Goal: Task Accomplishment & Management: Manage account settings

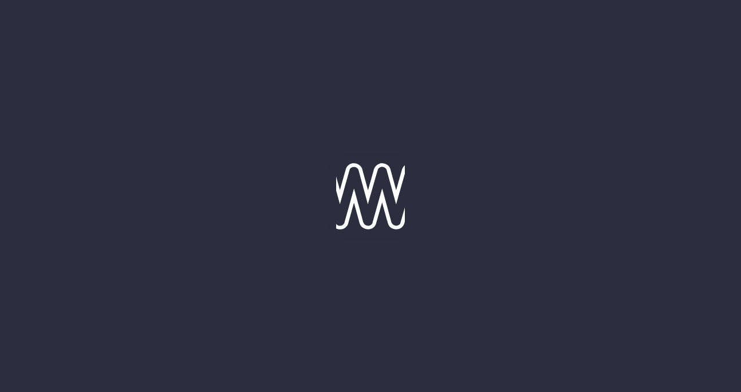
type input "[DATE]"
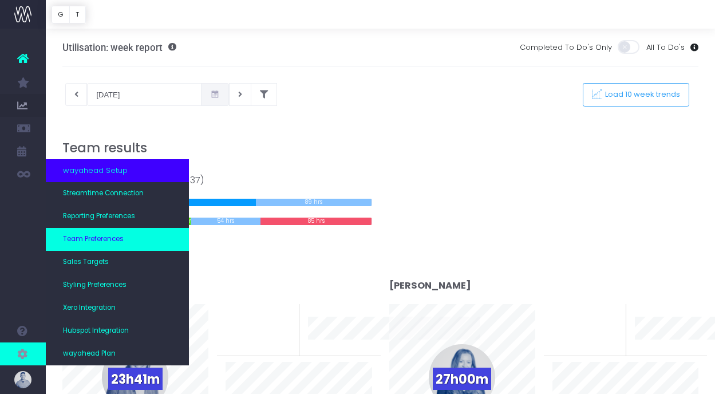
click at [105, 246] on link "Team Preferences" at bounding box center [117, 239] width 143 height 23
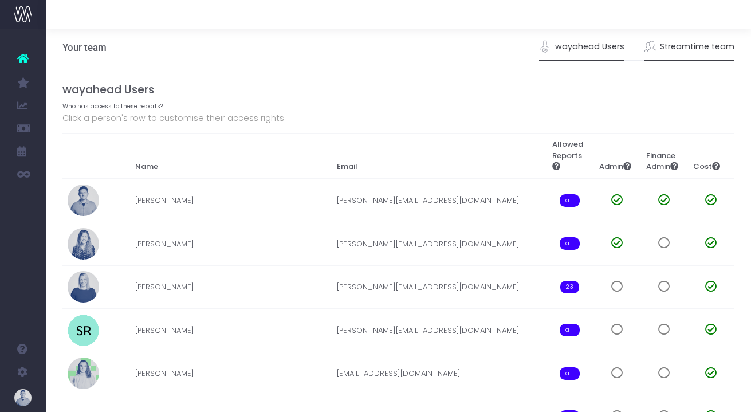
click at [700, 41] on link "Streamtime team" at bounding box center [689, 47] width 90 height 26
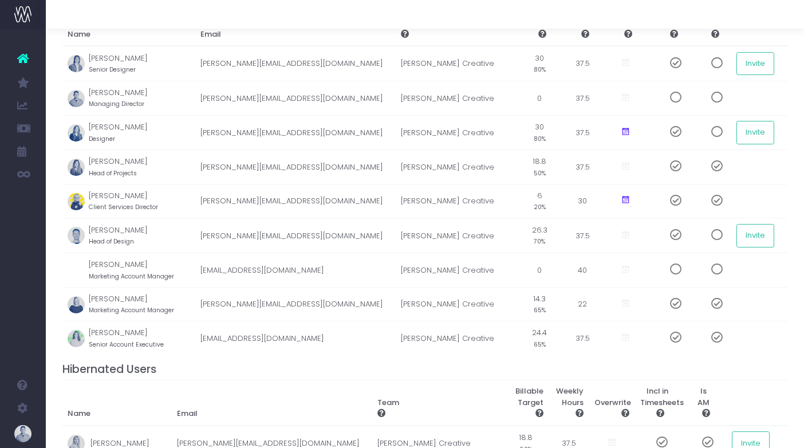
scroll to position [115, 0]
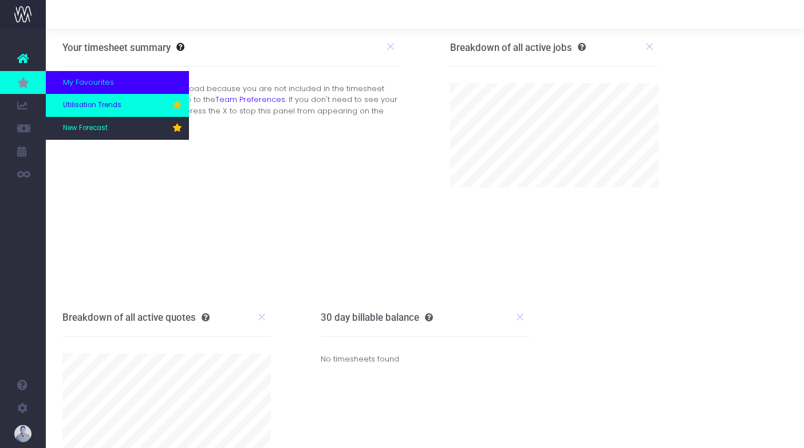
click at [90, 111] on link "Utilisation Trends" at bounding box center [117, 105] width 143 height 23
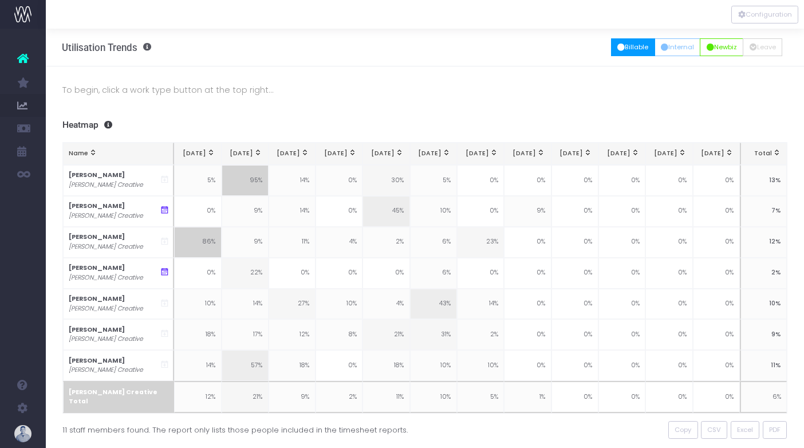
click at [621, 51] on button "Billable" at bounding box center [633, 47] width 44 height 18
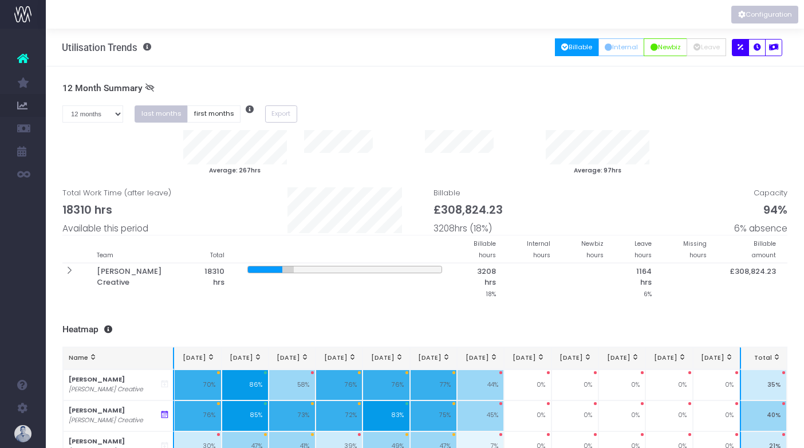
click at [766, 19] on button "Configuration" at bounding box center [764, 15] width 67 height 18
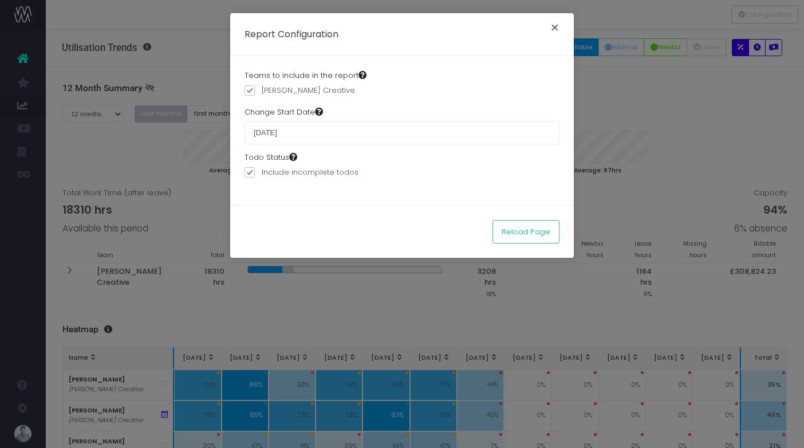
click at [556, 28] on button "×" at bounding box center [555, 29] width 24 height 18
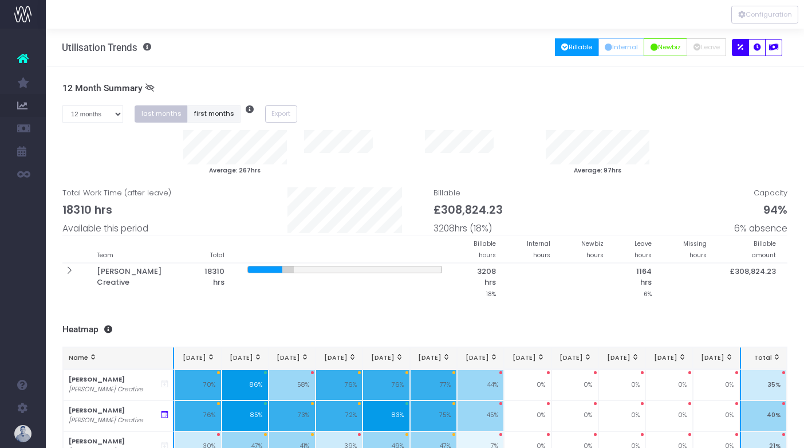
click at [211, 113] on button "first months" at bounding box center [213, 114] width 53 height 18
click at [112, 119] on select "1 month 2 months 3 months 4 months 5 months 6 months 7 months 8 months 9 months…" at bounding box center [92, 114] width 61 height 18
select select "six"
click at [62, 105] on select "1 month 2 months 3 months 4 months 5 months 6 months 7 months 8 months 9 months…" at bounding box center [92, 114] width 61 height 18
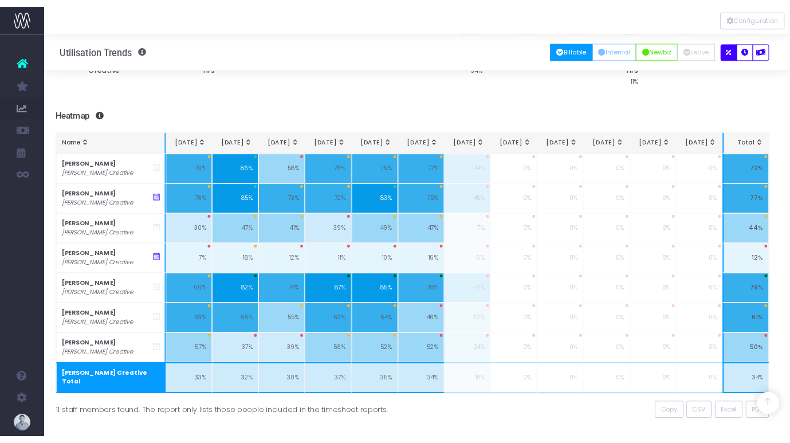
scroll to position [177, 5]
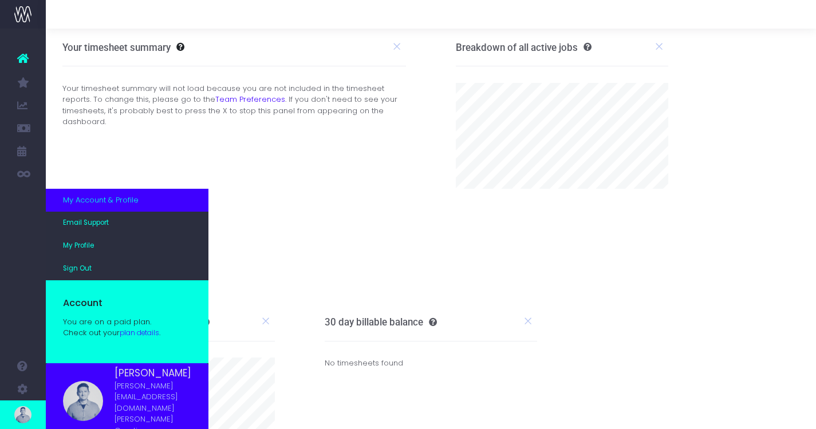
click at [29, 415] on img at bounding box center [22, 415] width 17 height 17
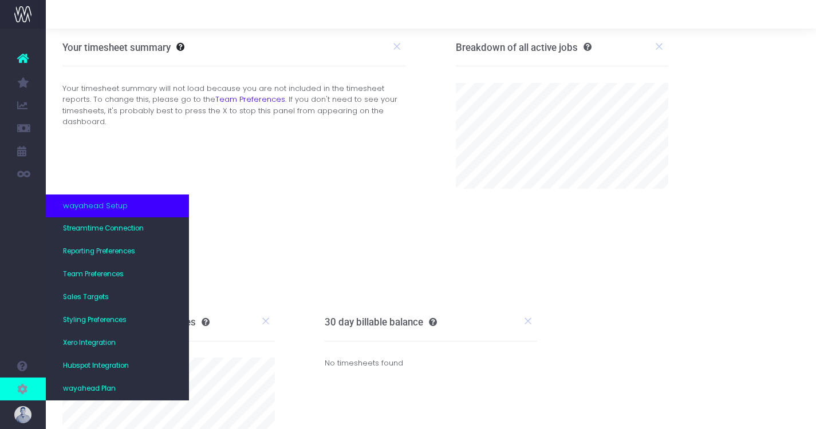
click at [29, 392] on span at bounding box center [23, 389] width 46 height 23
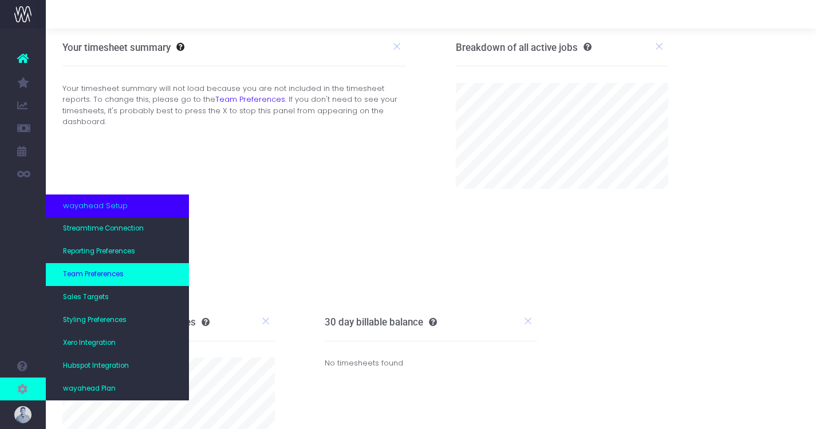
click at [97, 279] on link "Team Preferences" at bounding box center [117, 274] width 143 height 23
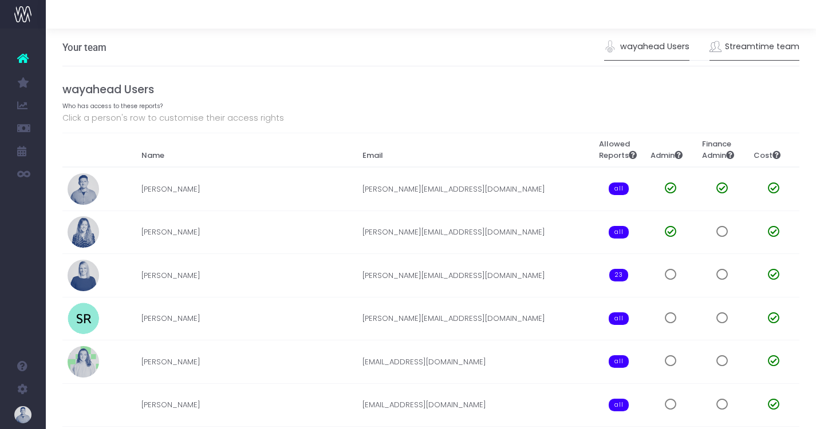
click at [741, 49] on link "Streamtime team" at bounding box center [754, 47] width 90 height 26
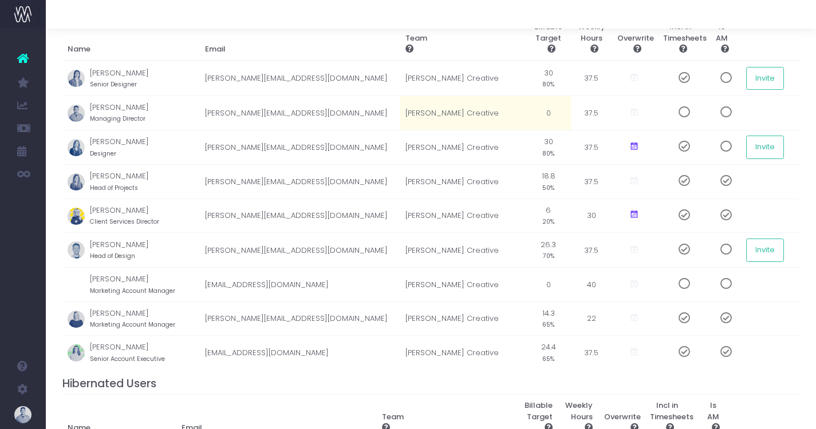
scroll to position [97, 0]
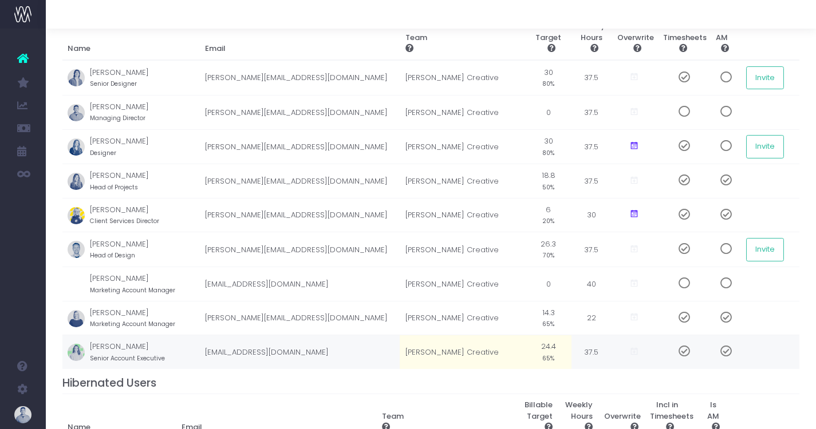
click at [542, 358] on small "65%" at bounding box center [548, 358] width 12 height 10
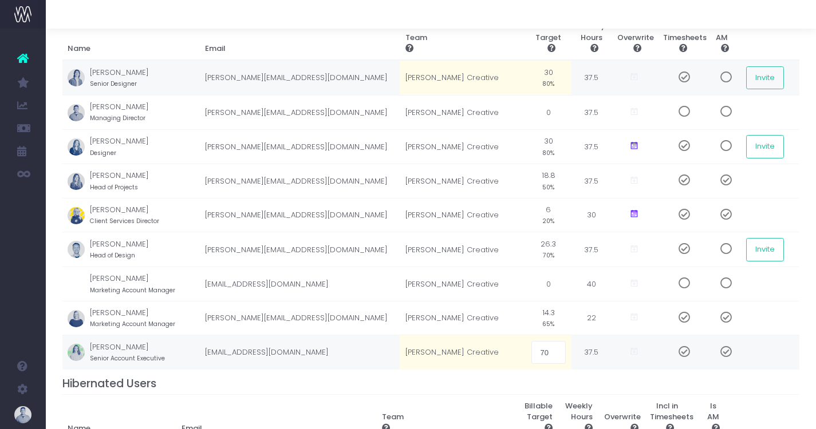
type input "70%"
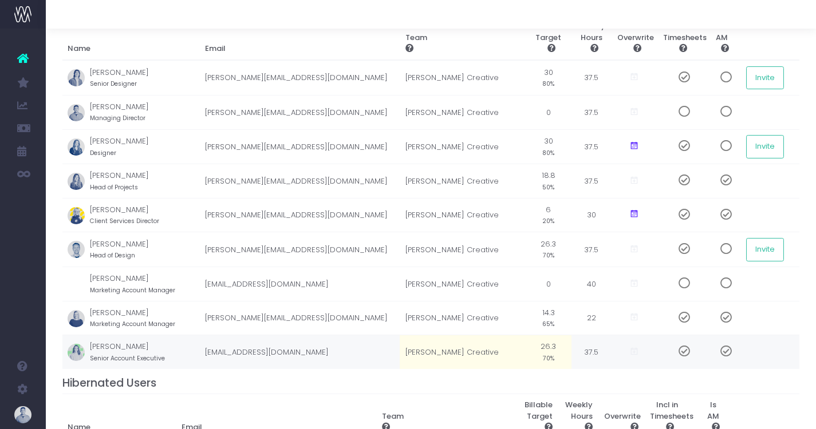
click at [437, 11] on div at bounding box center [431, 14] width 770 height 29
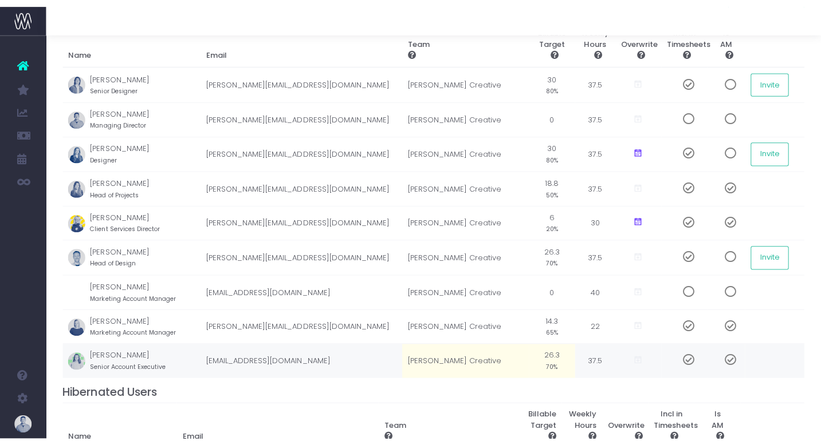
scroll to position [93, 0]
